Goal: Transaction & Acquisition: Obtain resource

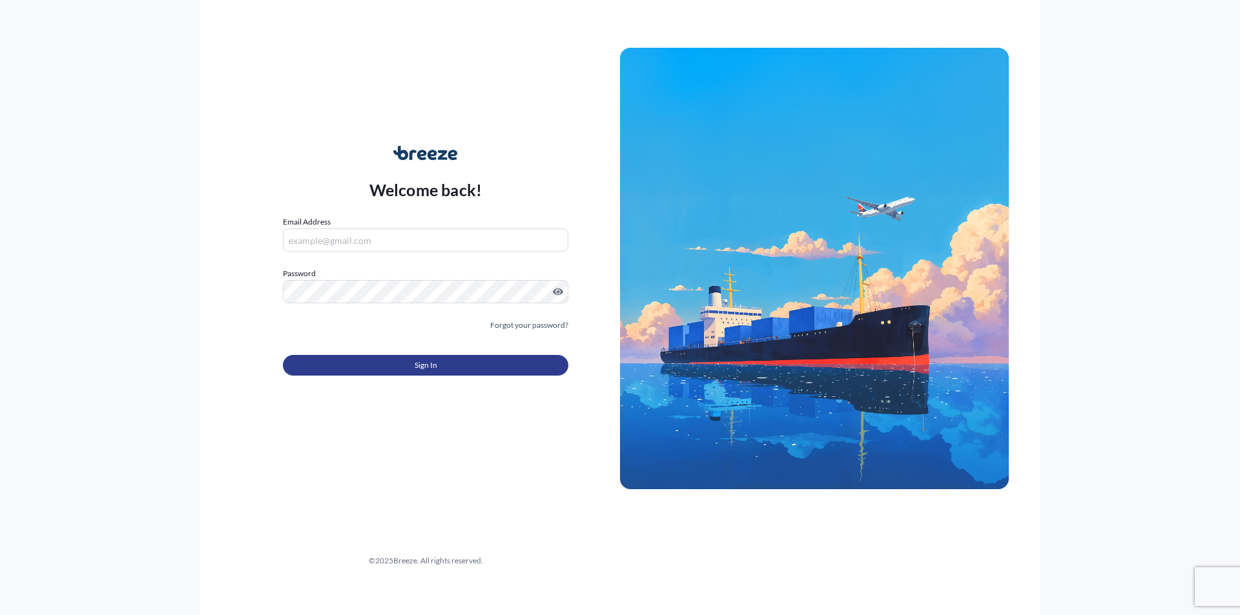
type input "[EMAIL_ADDRESS][DOMAIN_NAME]"
click at [428, 360] on span "Sign In" at bounding box center [426, 365] width 23 height 13
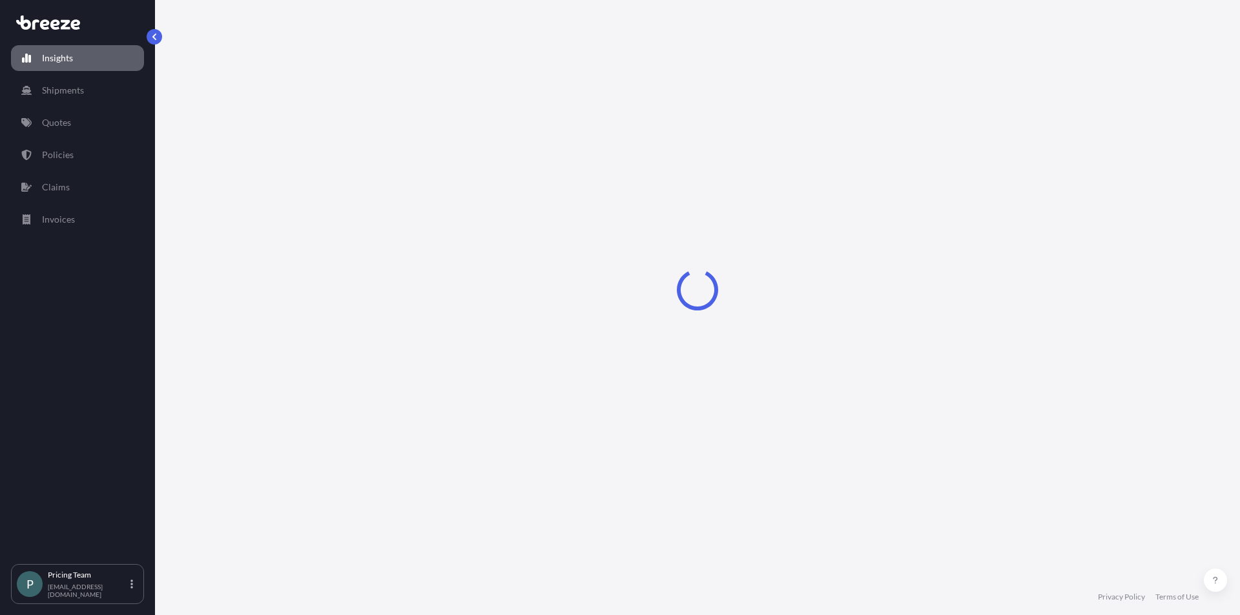
select select "2025"
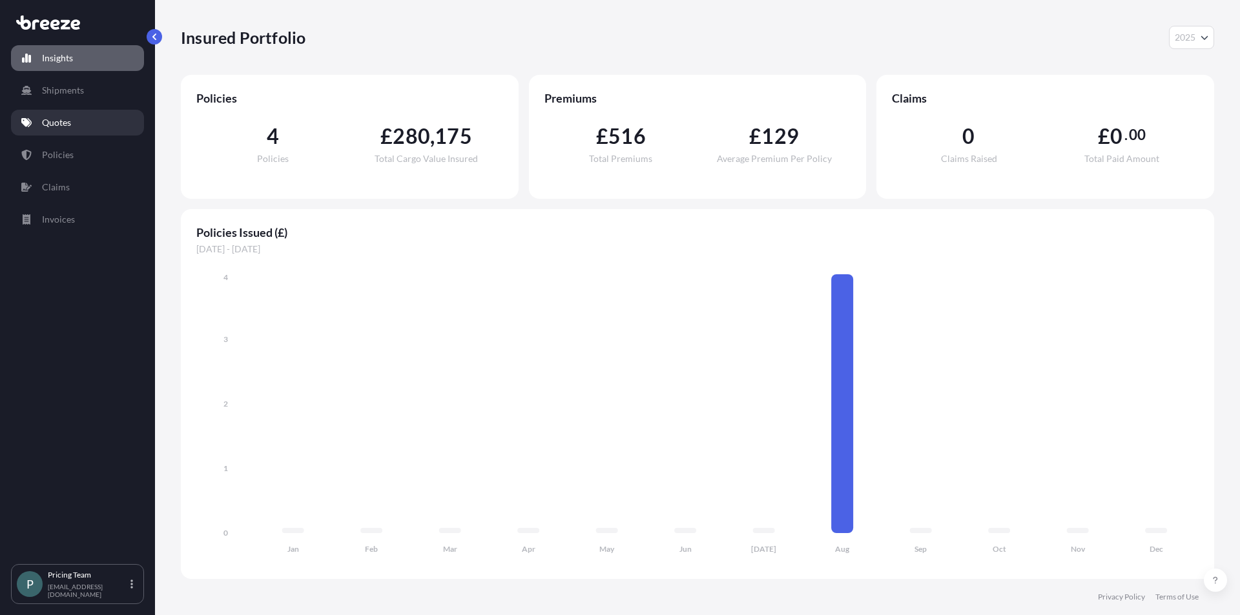
click at [64, 125] on p "Quotes" at bounding box center [56, 122] width 29 height 13
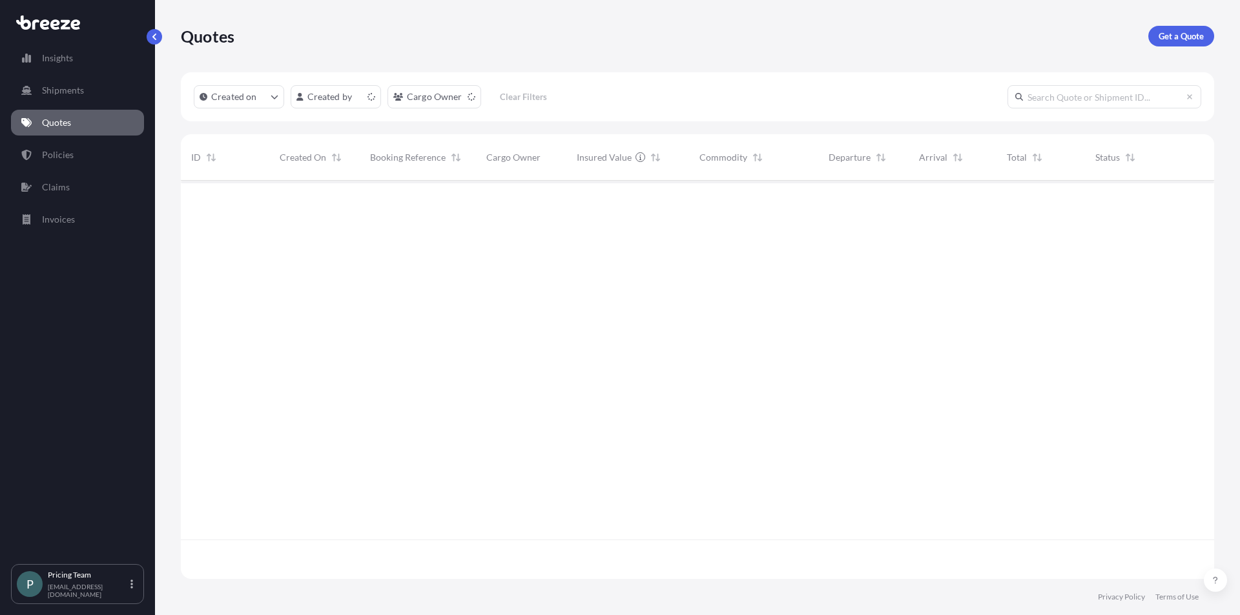
scroll to position [396, 1024]
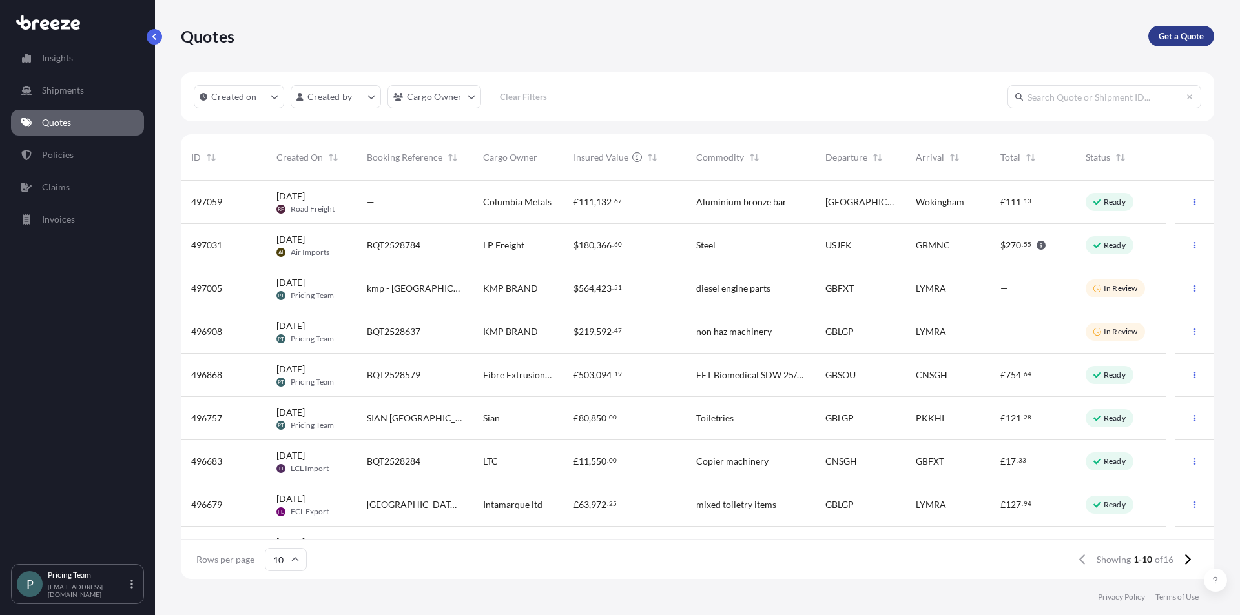
click at [1187, 31] on p "Get a Quote" at bounding box center [1180, 36] width 45 height 13
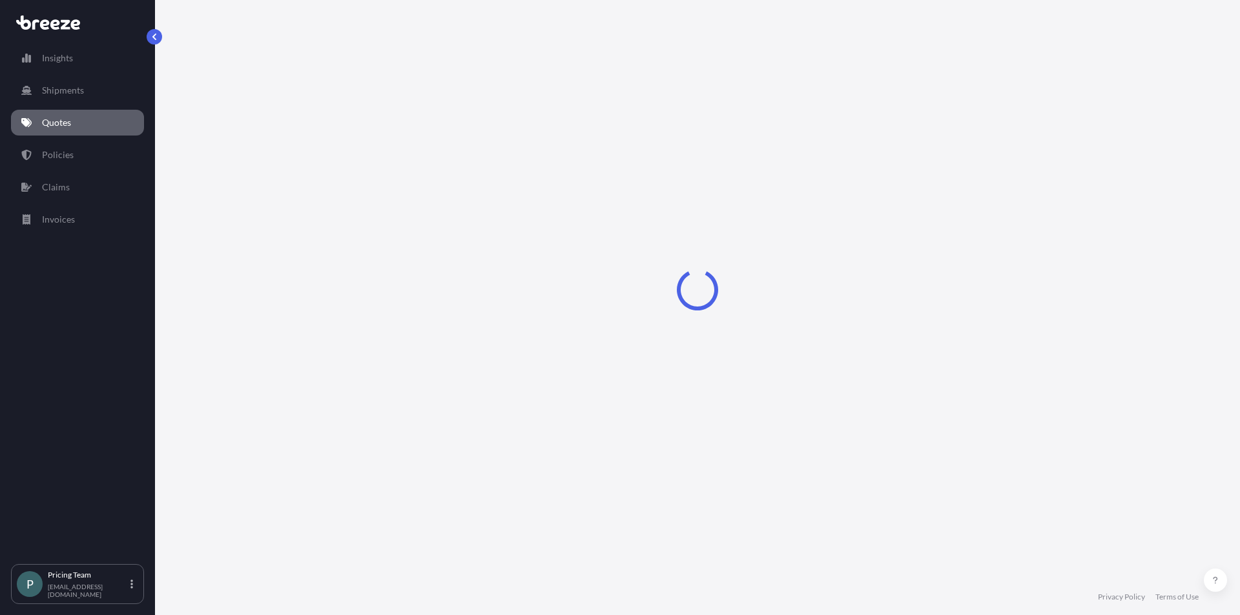
select select "Sea"
select select "1"
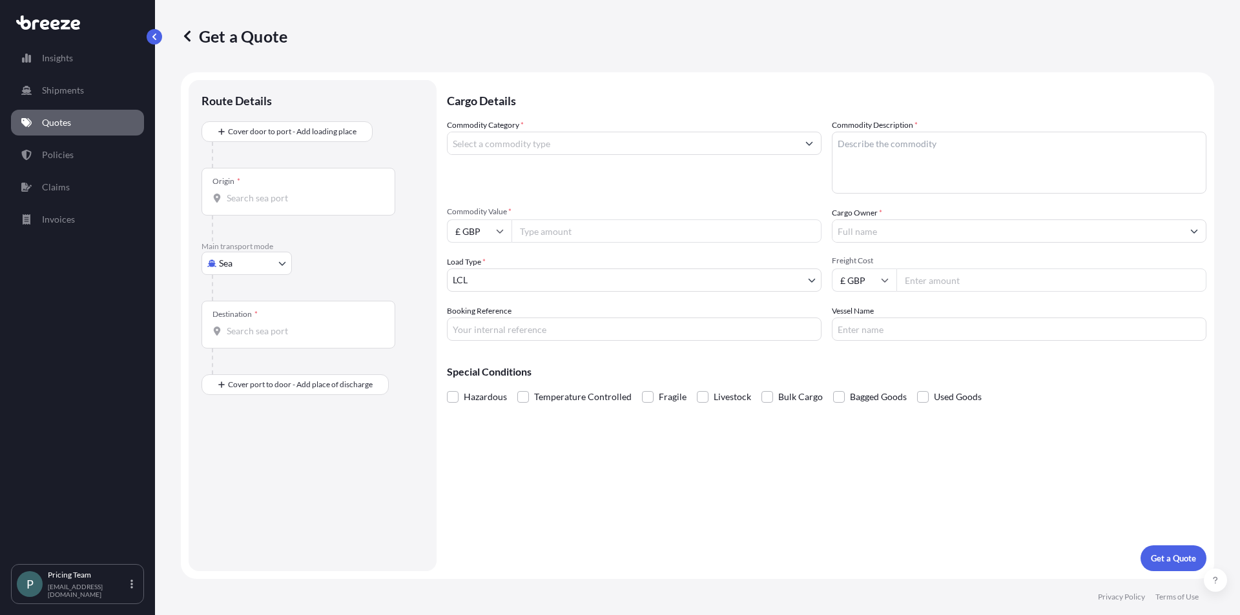
click at [517, 139] on input "Commodity Category *" at bounding box center [623, 143] width 350 height 23
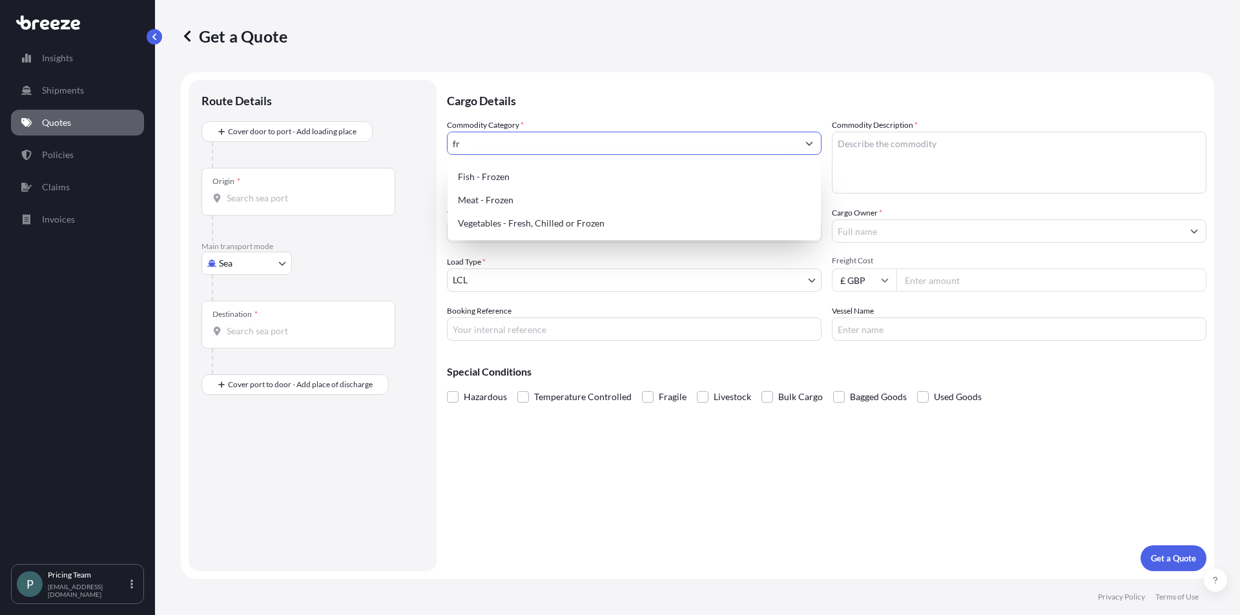
type input "f"
click at [545, 221] on div "Vegetables - Fresh, Chilled or Frozen" at bounding box center [634, 223] width 363 height 23
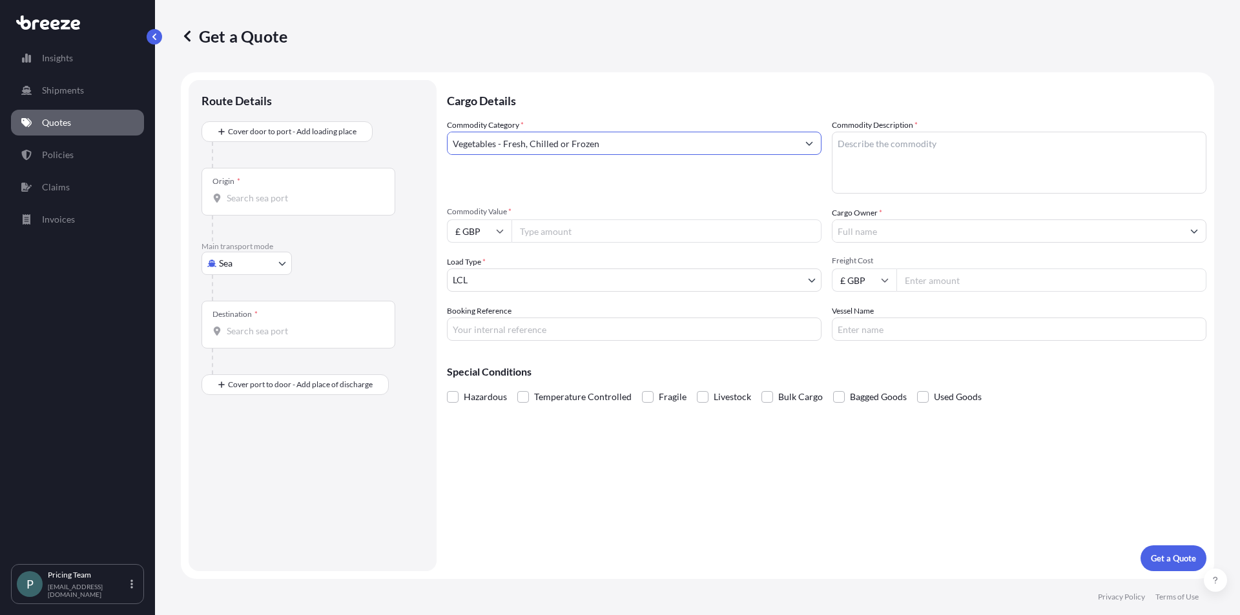
type input "Vegetables - Fresh, Chilled or Frozen"
click at [861, 149] on textarea "Commodity Description *" at bounding box center [1019, 163] width 375 height 62
type textarea "frozen berries pulp"
click at [608, 233] on input "Commodity Value *" at bounding box center [666, 231] width 310 height 23
type input "62000"
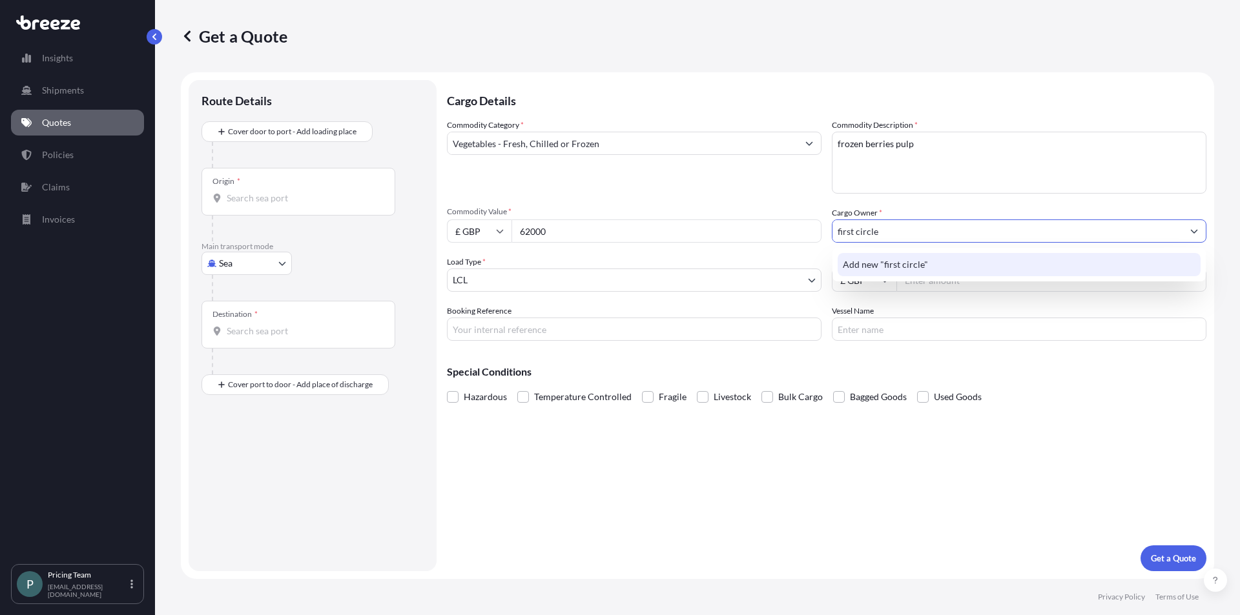
click at [917, 263] on span "Add new "first circle"" at bounding box center [885, 264] width 85 height 13
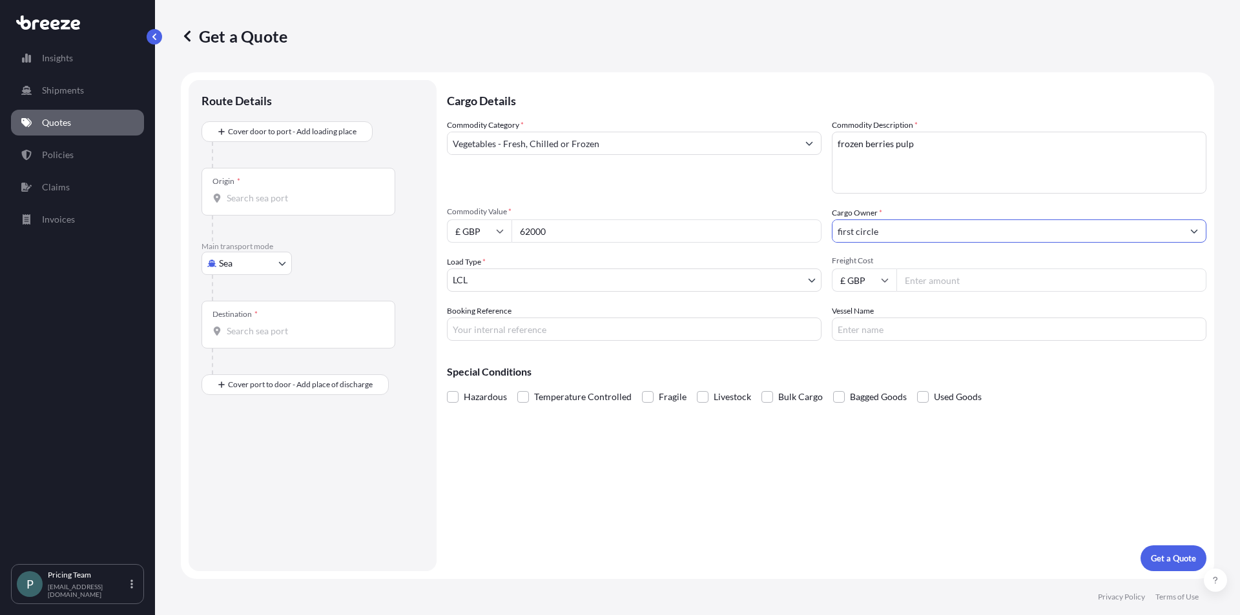
type input "first circle"
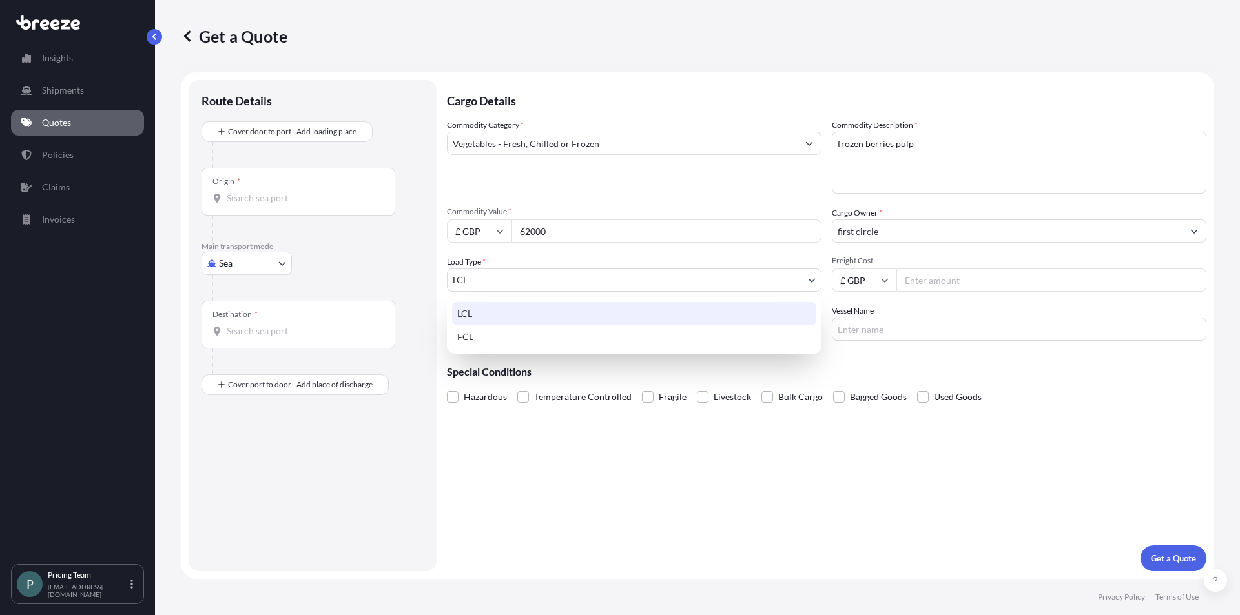
click at [575, 284] on body "0 options available. 1 option available. 0 options available. 1 option availabl…" at bounding box center [620, 307] width 1240 height 615
click at [492, 334] on div "FCL" at bounding box center [634, 336] width 364 height 23
select select "2"
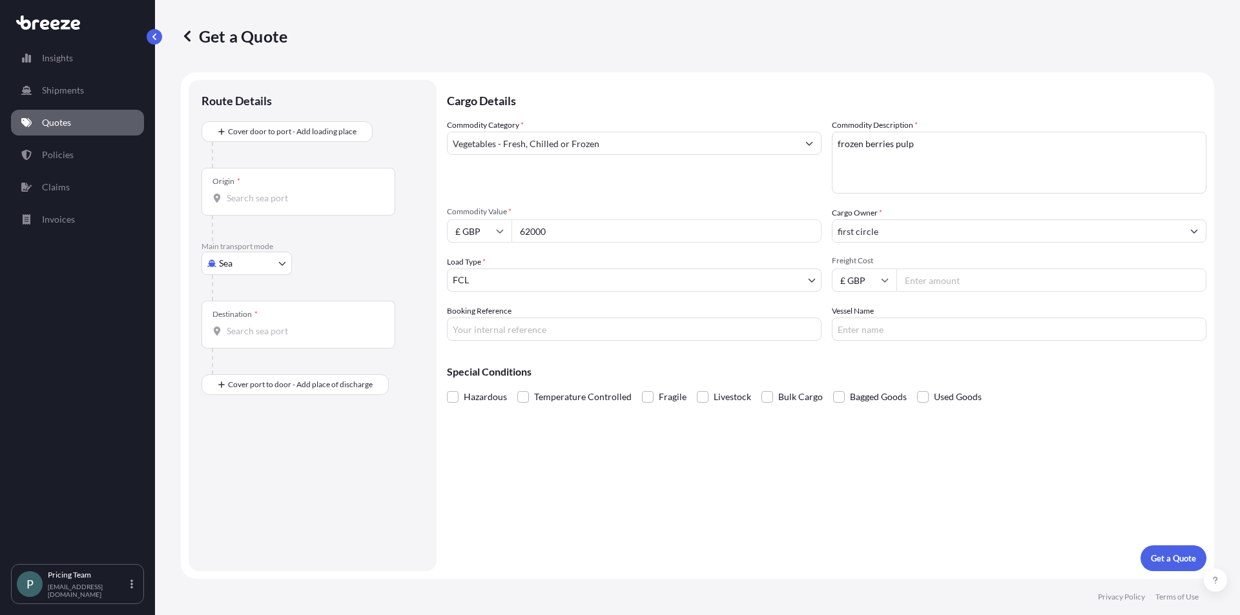
click at [922, 282] on input "Freight Cost" at bounding box center [1051, 280] width 310 height 23
type input "7115"
click at [641, 331] on input "Booking Reference" at bounding box center [634, 329] width 375 height 23
drag, startPoint x: 1120, startPoint y: 387, endPoint x: 949, endPoint y: 380, distance: 171.9
click at [1120, 387] on div "Hazardous Temperature Controlled Fragile Livestock Bulk Cargo Bagged Goods Used…" at bounding box center [826, 396] width 759 height 19
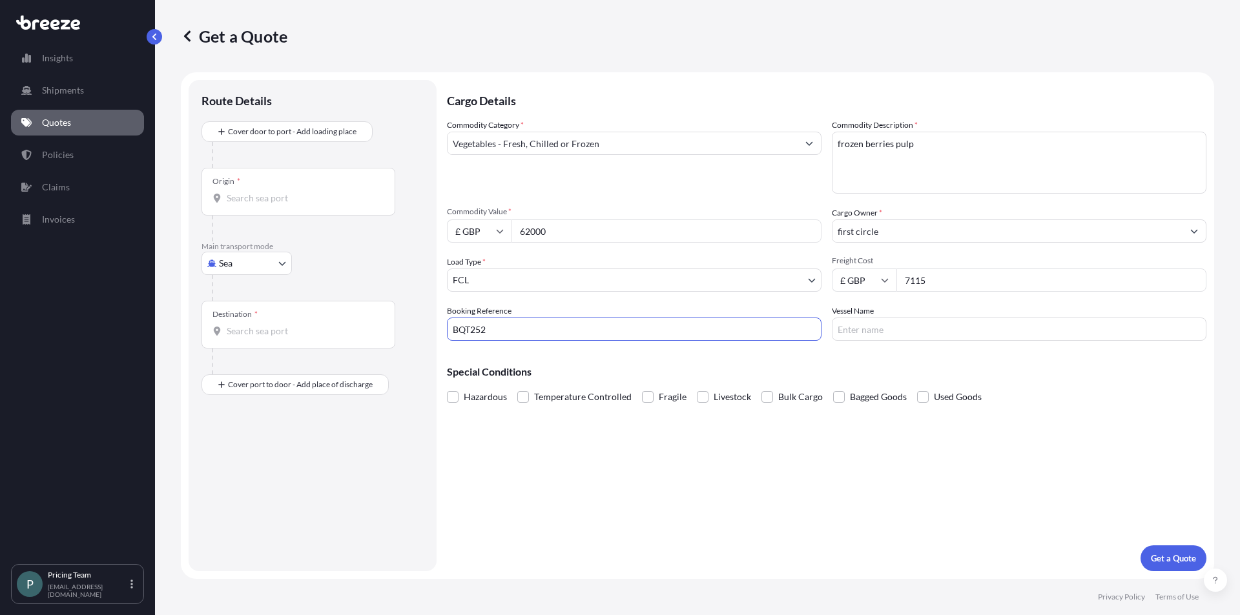
click at [589, 325] on input "BQT252" at bounding box center [634, 329] width 375 height 23
type input "BQT2528953"
click at [517, 396] on span at bounding box center [523, 397] width 12 height 12
click at [517, 387] on input "Temperature Controlled" at bounding box center [517, 387] width 0 height 0
click at [1155, 564] on p "Get a Quote" at bounding box center [1173, 558] width 45 height 13
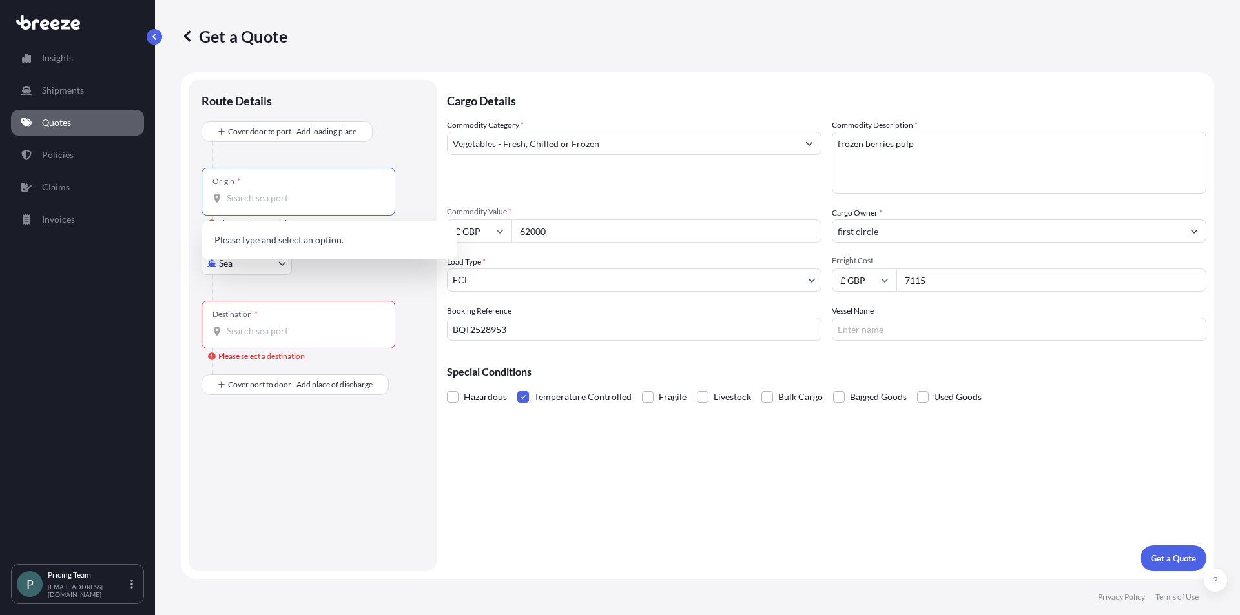
click at [313, 204] on input "Origin * Please select an origin" at bounding box center [303, 198] width 152 height 13
type input "YAKIMA"
click at [294, 196] on input "YAKIMA" at bounding box center [303, 198] width 152 height 13
drag, startPoint x: 298, startPoint y: 198, endPoint x: 220, endPoint y: 190, distance: 78.5
click at [220, 190] on div "Origin * YAKIMA" at bounding box center [298, 192] width 194 height 48
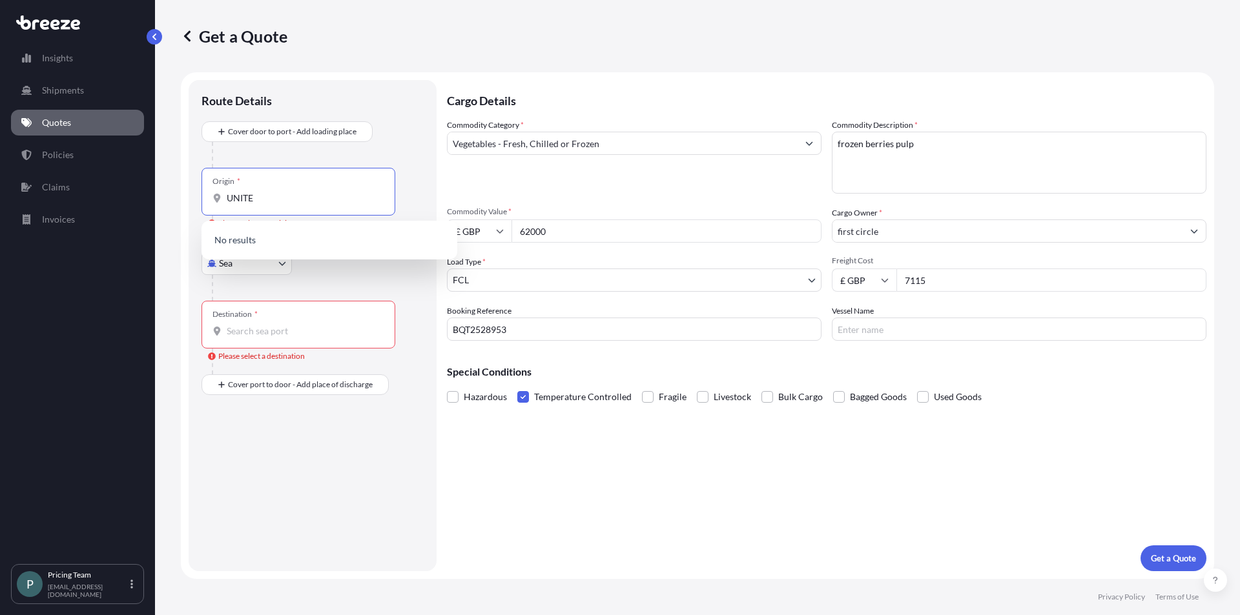
type input "UNITED"
drag, startPoint x: 283, startPoint y: 202, endPoint x: 211, endPoint y: 207, distance: 72.5
click at [211, 207] on div "Origin * UNITED" at bounding box center [298, 192] width 194 height 48
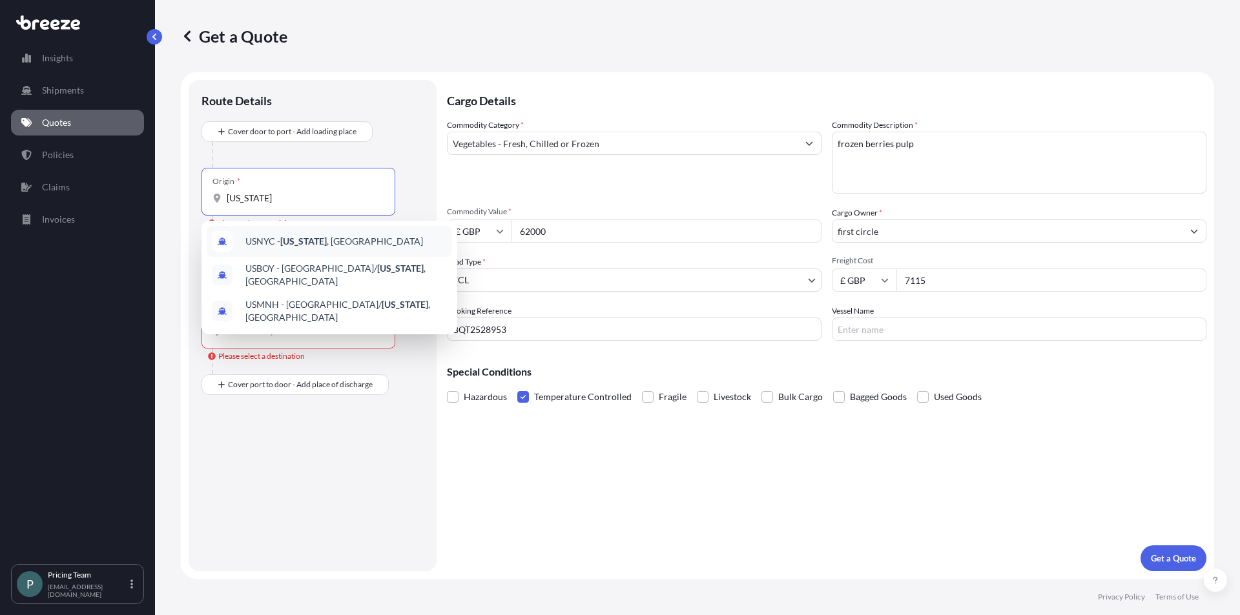
click at [347, 243] on span "USNYC - [US_STATE] , [GEOGRAPHIC_DATA]" at bounding box center [334, 241] width 178 height 13
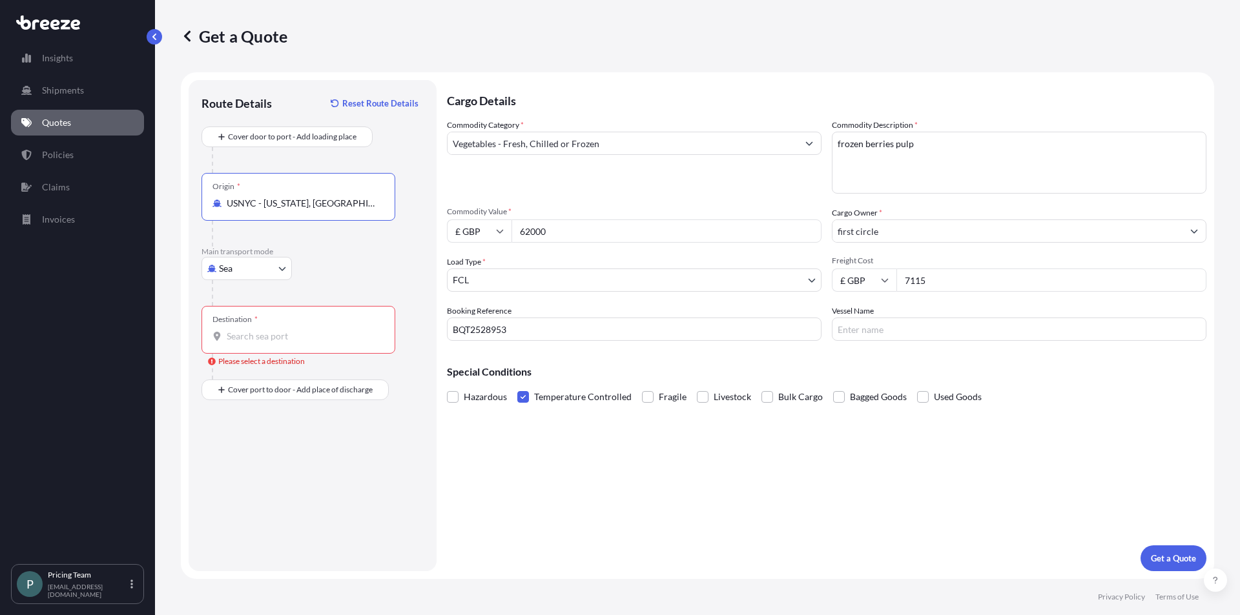
type input "USNYC - [US_STATE], [GEOGRAPHIC_DATA]"
click at [273, 340] on input "Destination * Please select a destination" at bounding box center [303, 336] width 152 height 13
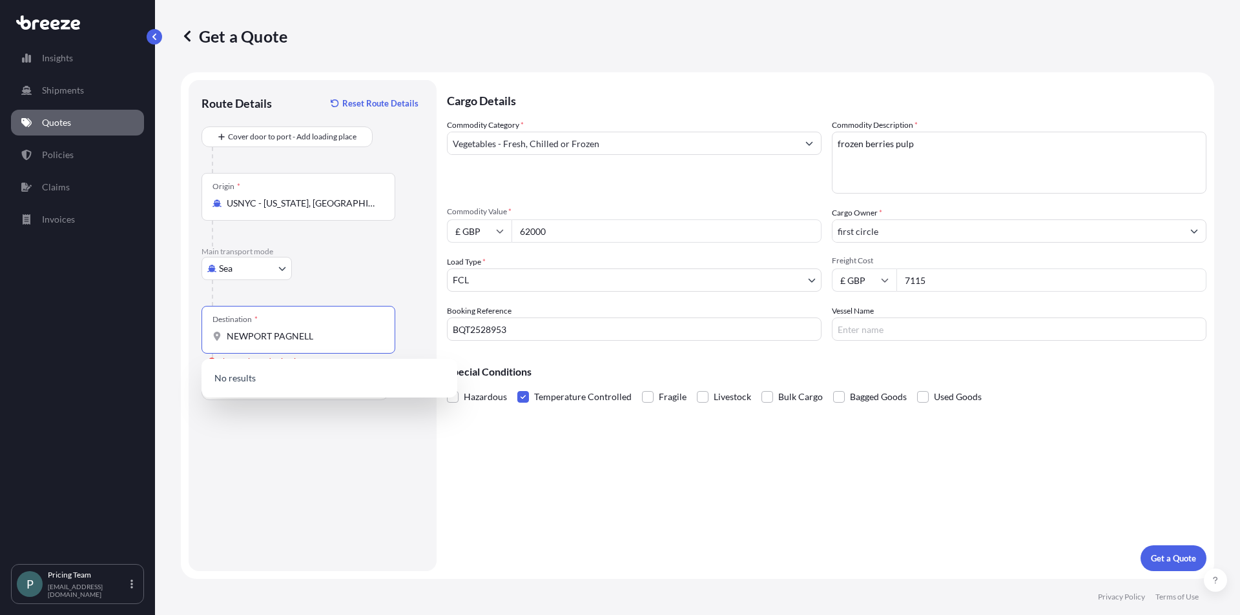
click at [339, 340] on input "NEWPORT PAGNELL" at bounding box center [303, 336] width 152 height 13
type input "N"
click at [346, 378] on span "GBLGP - [GEOGRAPHIC_DATA], [GEOGRAPHIC_DATA]" at bounding box center [345, 382] width 201 height 26
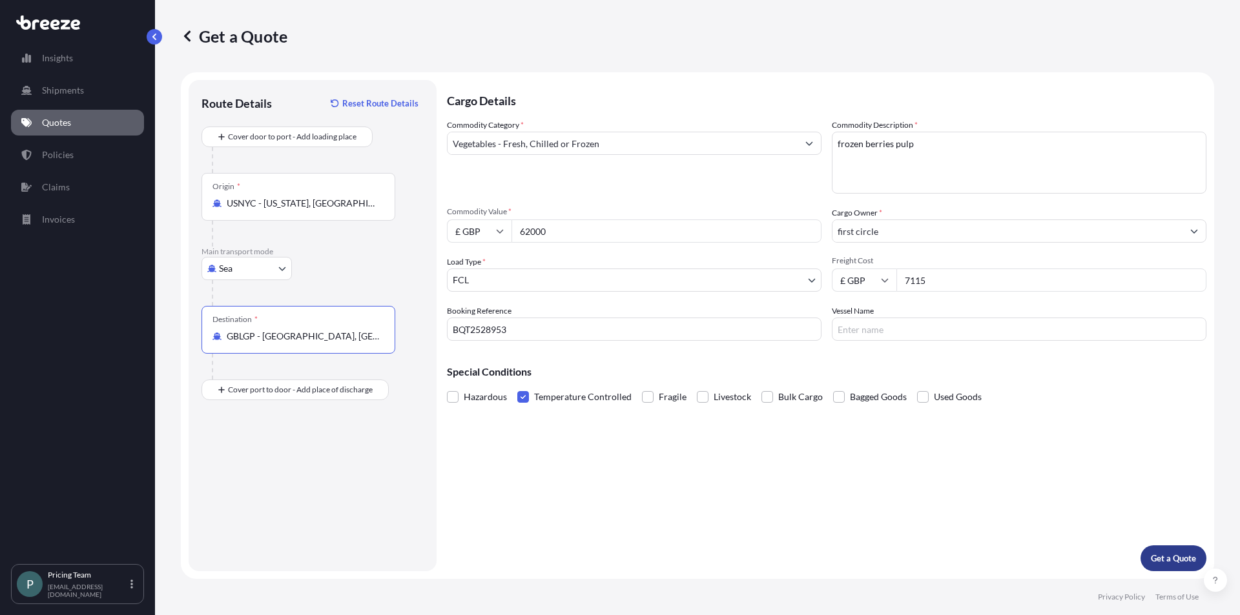
type input "GBLGP - [GEOGRAPHIC_DATA], [GEOGRAPHIC_DATA]"
click at [1172, 553] on p "Get a Quote" at bounding box center [1173, 558] width 45 height 13
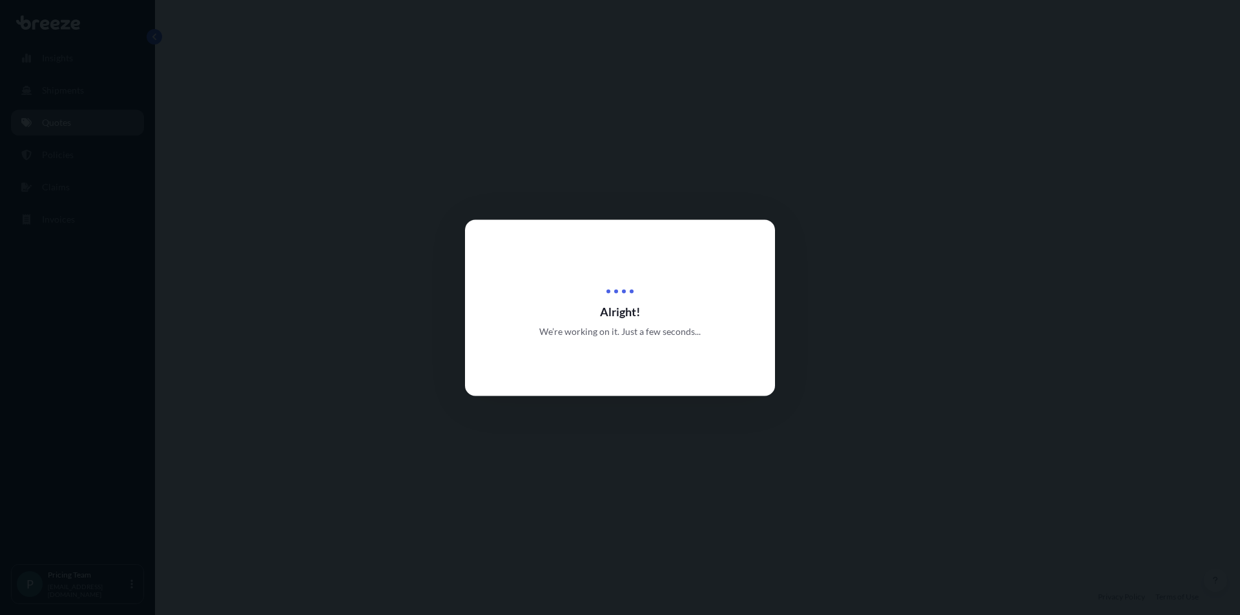
select select "Sea"
select select "2"
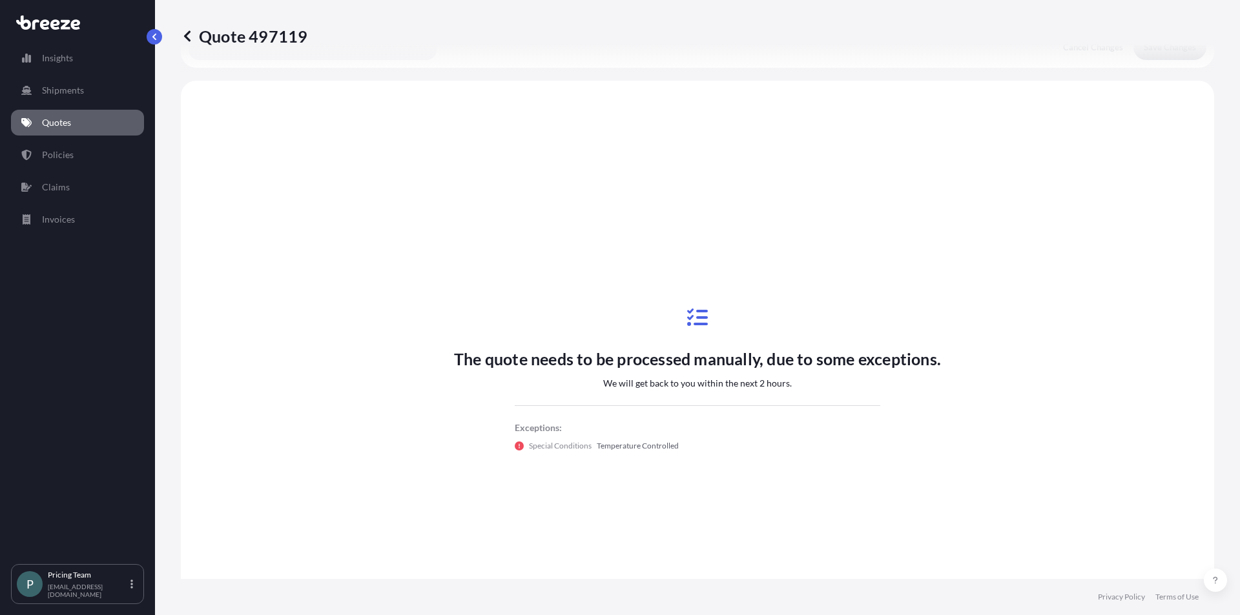
scroll to position [389, 0]
